Goal: Book appointment/travel/reservation

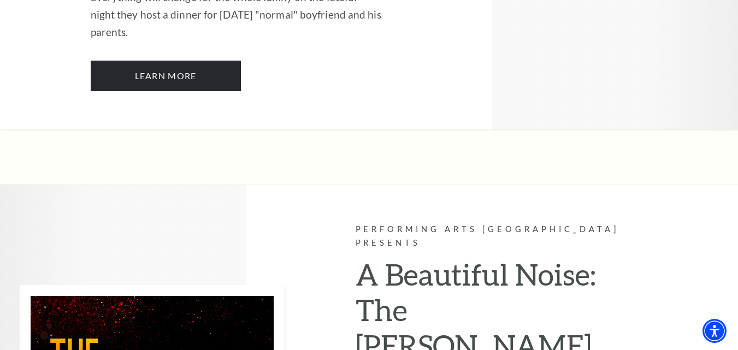
scroll to position [2676, 0]
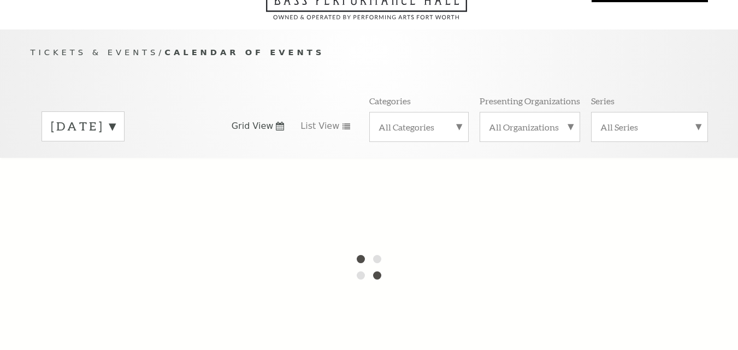
scroll to position [109, 0]
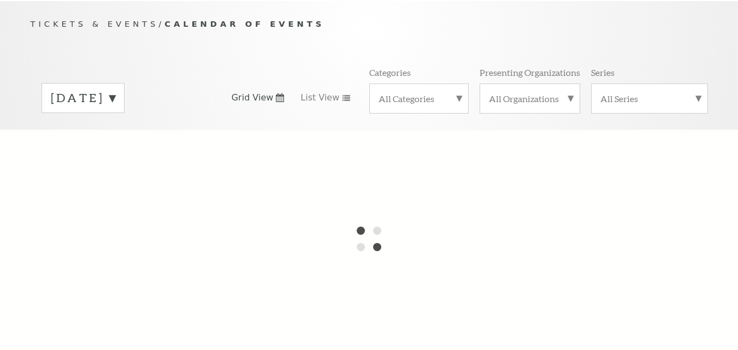
click at [115, 90] on label "[DATE]" at bounding box center [83, 98] width 64 height 17
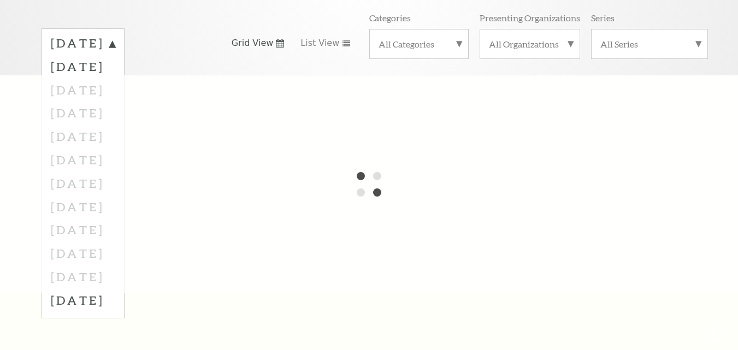
click at [105, 127] on div at bounding box center [369, 184] width 738 height 218
click at [123, 122] on div at bounding box center [369, 184] width 738 height 218
click at [383, 90] on div at bounding box center [369, 184] width 738 height 218
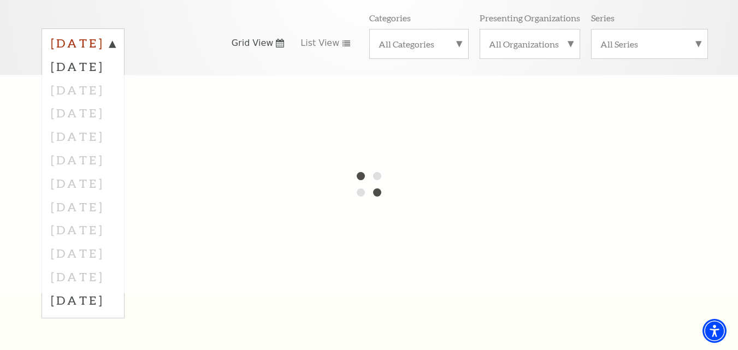
click at [115, 35] on label "[DATE]" at bounding box center [83, 45] width 64 height 20
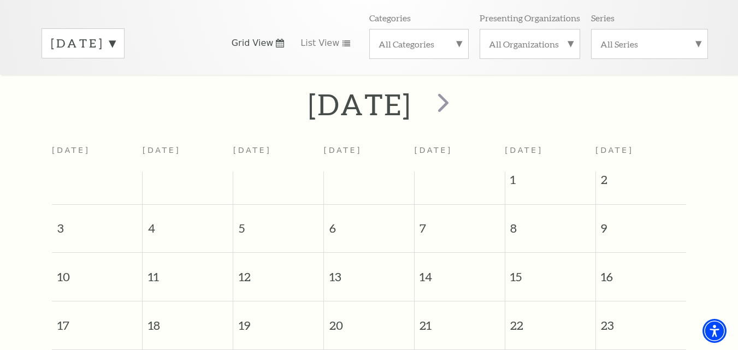
scroll to position [97, 0]
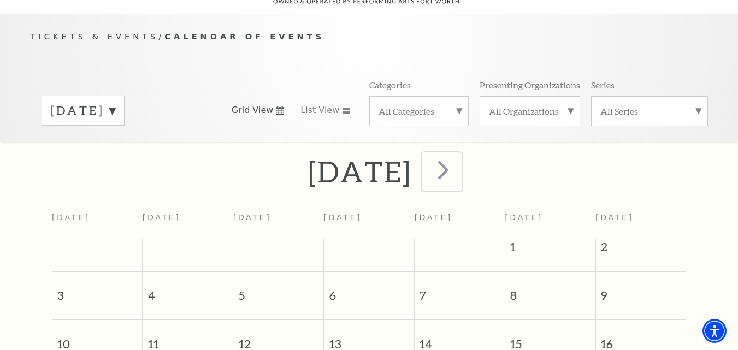
drag, startPoint x: 472, startPoint y: 161, endPoint x: 480, endPoint y: 161, distance: 8.2
click at [459, 161] on span "next" at bounding box center [443, 169] width 31 height 31
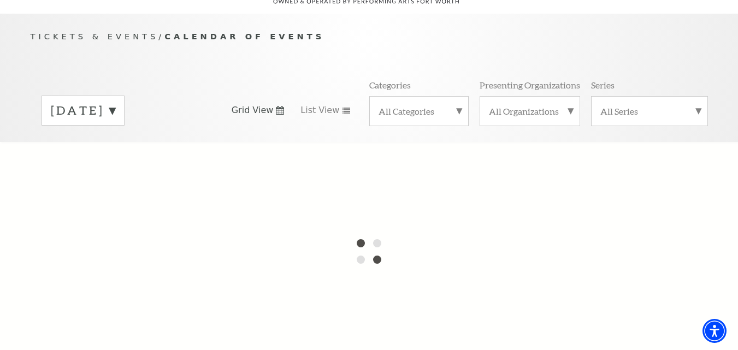
click at [108, 102] on label "[DATE]" at bounding box center [83, 110] width 64 height 17
click at [92, 192] on div at bounding box center [369, 251] width 738 height 218
click at [188, 175] on div at bounding box center [369, 251] width 738 height 218
click at [257, 155] on div at bounding box center [369, 251] width 738 height 218
click at [258, 155] on div at bounding box center [369, 251] width 738 height 218
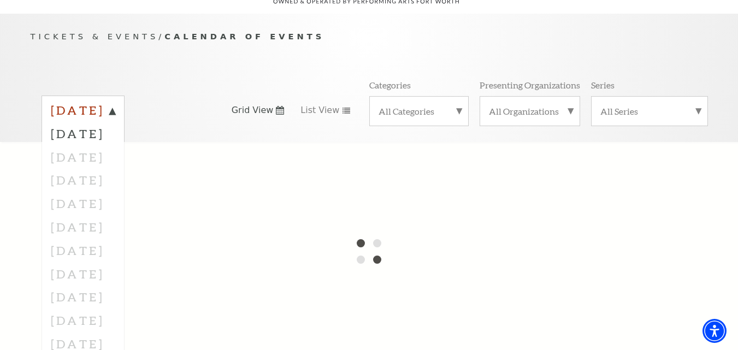
click at [115, 102] on label "[DATE]" at bounding box center [83, 112] width 64 height 20
click at [233, 121] on div "[DATE] Grid View List View Categories All Categories Presenting Organizations A…" at bounding box center [369, 110] width 677 height 62
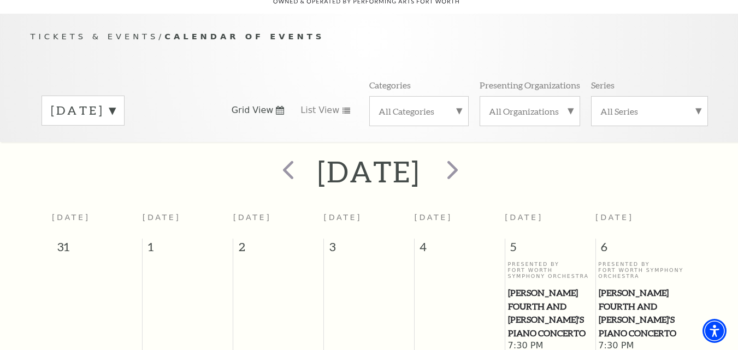
click at [115, 102] on label "[DATE]" at bounding box center [83, 110] width 64 height 17
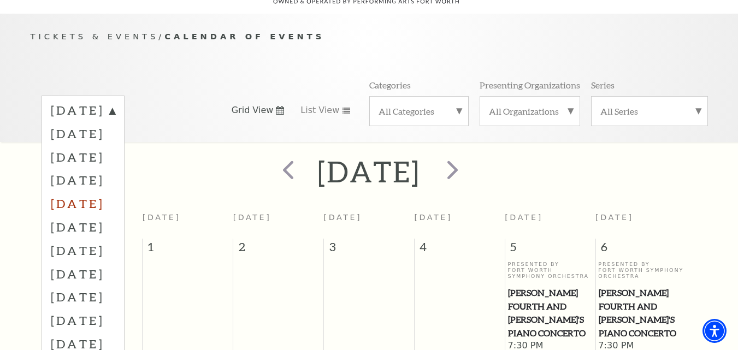
click at [97, 192] on label "[DATE]" at bounding box center [83, 203] width 64 height 23
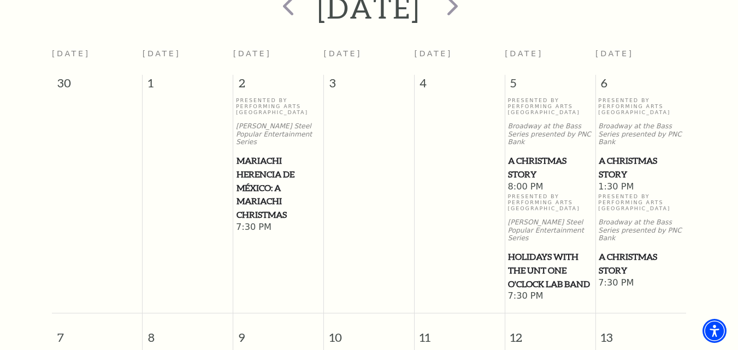
scroll to position [0, 0]
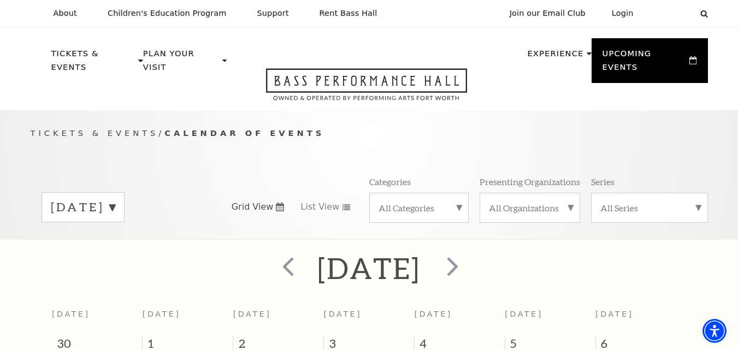
click at [115, 199] on label "[DATE]" at bounding box center [83, 207] width 64 height 17
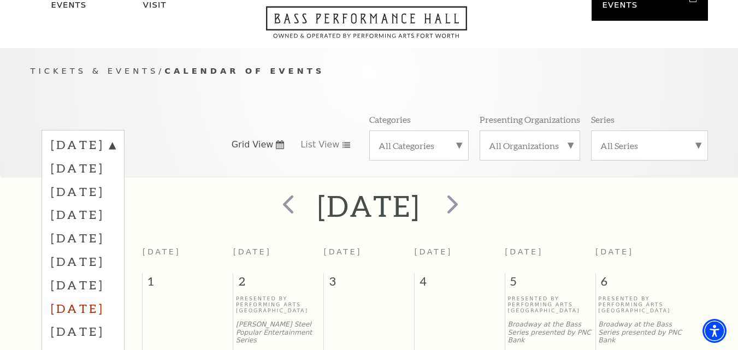
scroll to position [109, 0]
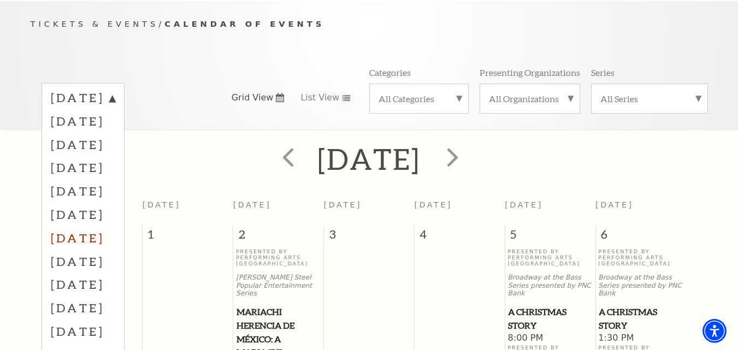
click at [99, 226] on label "[DATE]" at bounding box center [83, 237] width 64 height 23
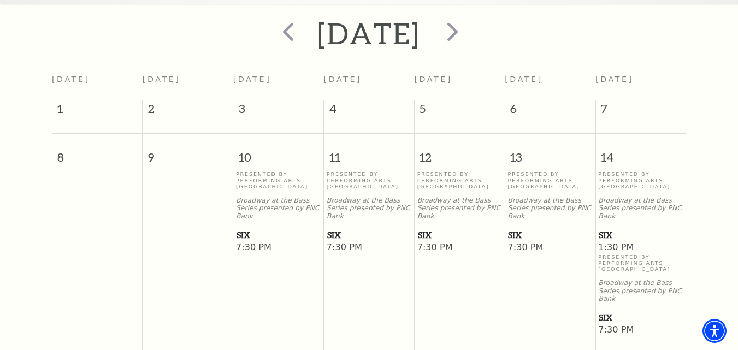
scroll to position [260, 0]
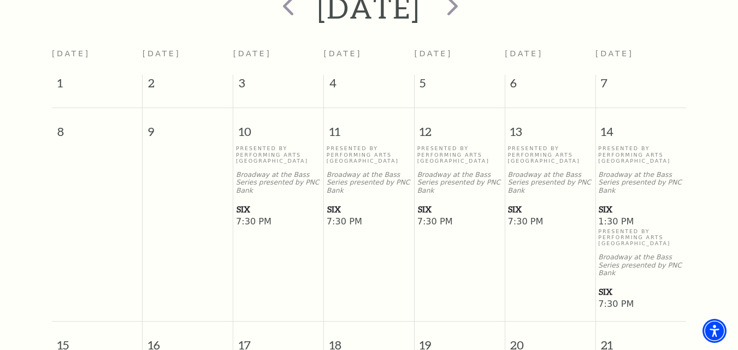
drag, startPoint x: 272, startPoint y: 140, endPoint x: 254, endPoint y: 168, distance: 32.9
click at [254, 171] on p "Broadway at the Bass Series presented by PNC Bank" at bounding box center [278, 183] width 85 height 24
drag, startPoint x: 254, startPoint y: 168, endPoint x: 238, endPoint y: 189, distance: 26.9
drag, startPoint x: 238, startPoint y: 189, endPoint x: 37, endPoint y: 197, distance: 201.6
click at [36, 197] on div "[DATE] [DATE] [DATE] [DATE] [DATE] [DATE] [DATE] [DATE] 1 2 3 4 5 6 7 8 9 10 11…" at bounding box center [369, 318] width 738 height 659
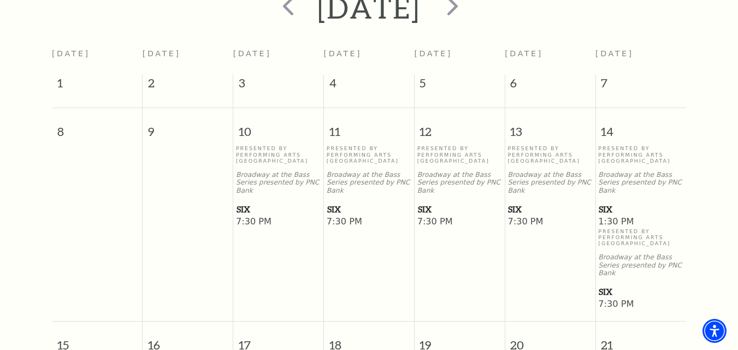
click at [287, 171] on p "Broadway at the Bass Series presented by PNC Bank" at bounding box center [278, 183] width 85 height 24
click at [266, 145] on p "Presented By Performing Arts [GEOGRAPHIC_DATA]" at bounding box center [278, 154] width 85 height 19
click at [239, 203] on span "SIX" at bounding box center [278, 210] width 84 height 14
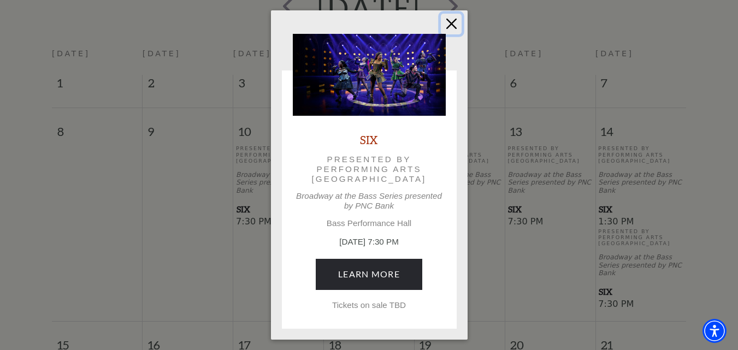
click at [454, 25] on button "Close" at bounding box center [451, 24] width 21 height 21
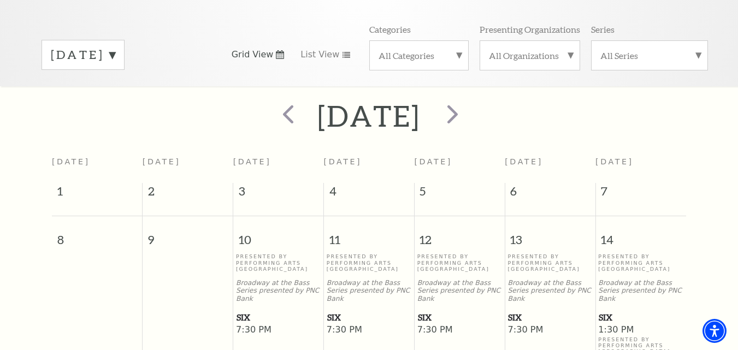
scroll to position [0, 0]
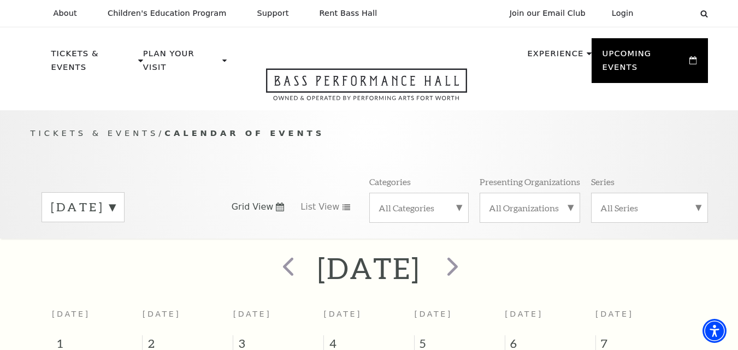
click at [115, 202] on label "[DATE]" at bounding box center [83, 207] width 64 height 17
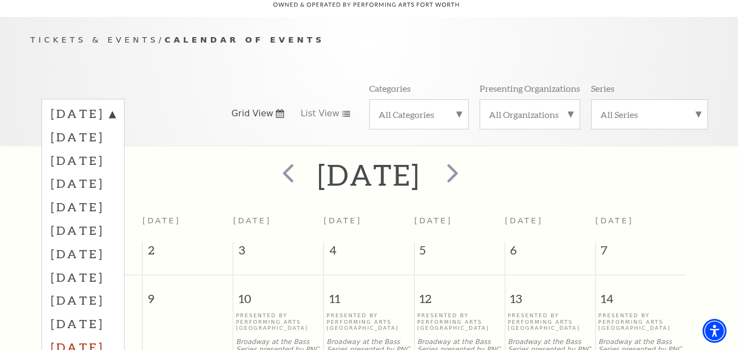
scroll to position [164, 0]
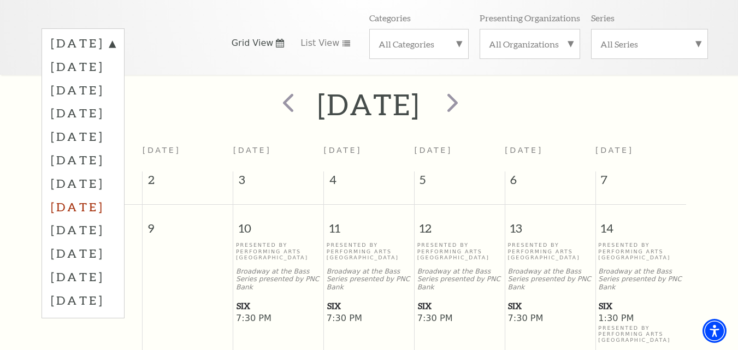
click at [96, 200] on label "[DATE]" at bounding box center [83, 206] width 64 height 23
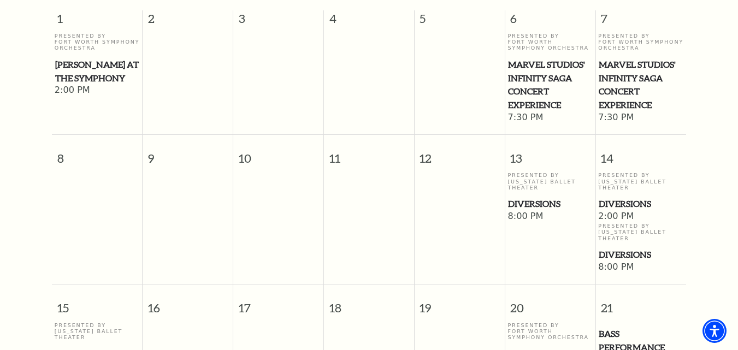
scroll to position [206, 0]
